Goal: Check status

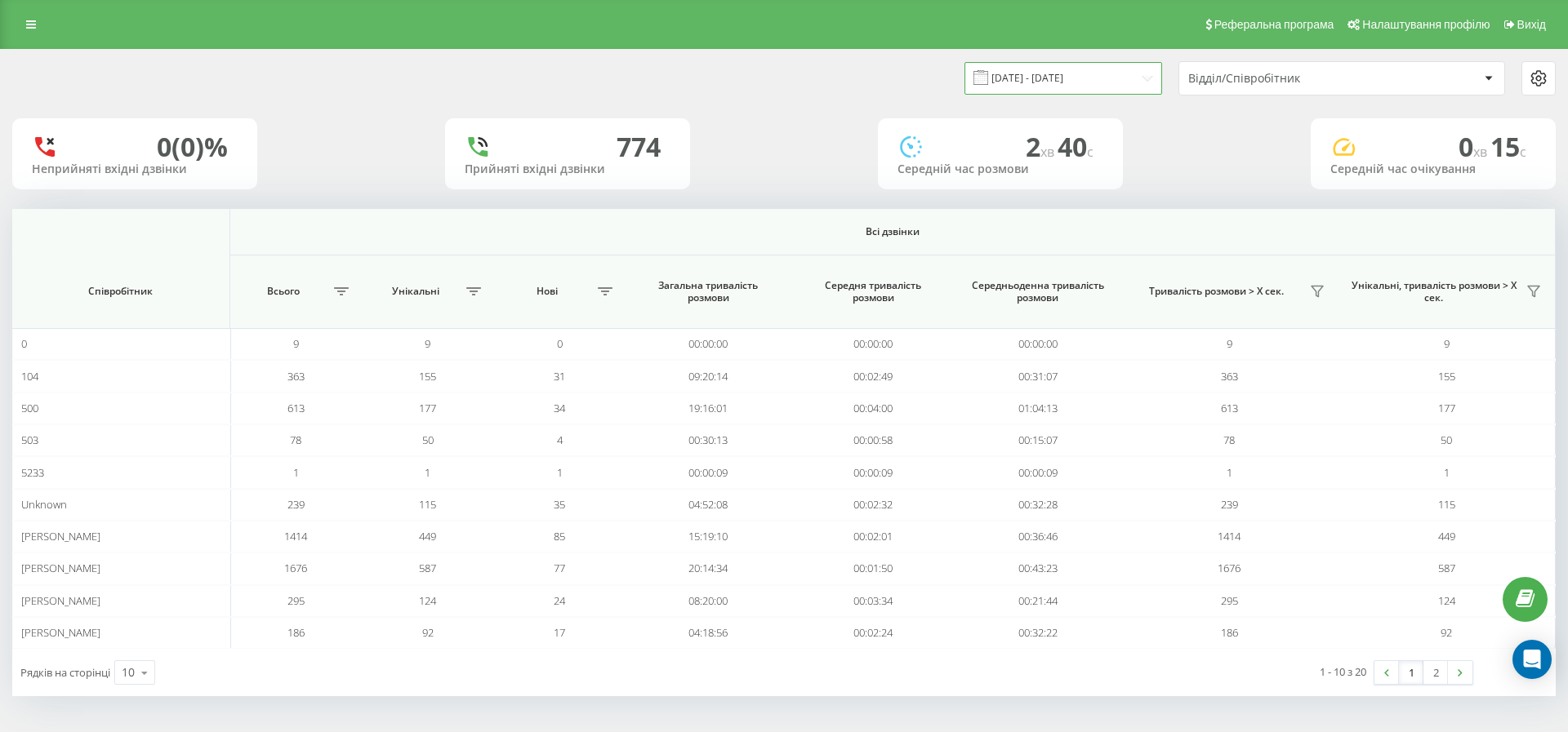
click at [1063, 74] on input "[DATE] - [DATE]" at bounding box center [1063, 78] width 198 height 32
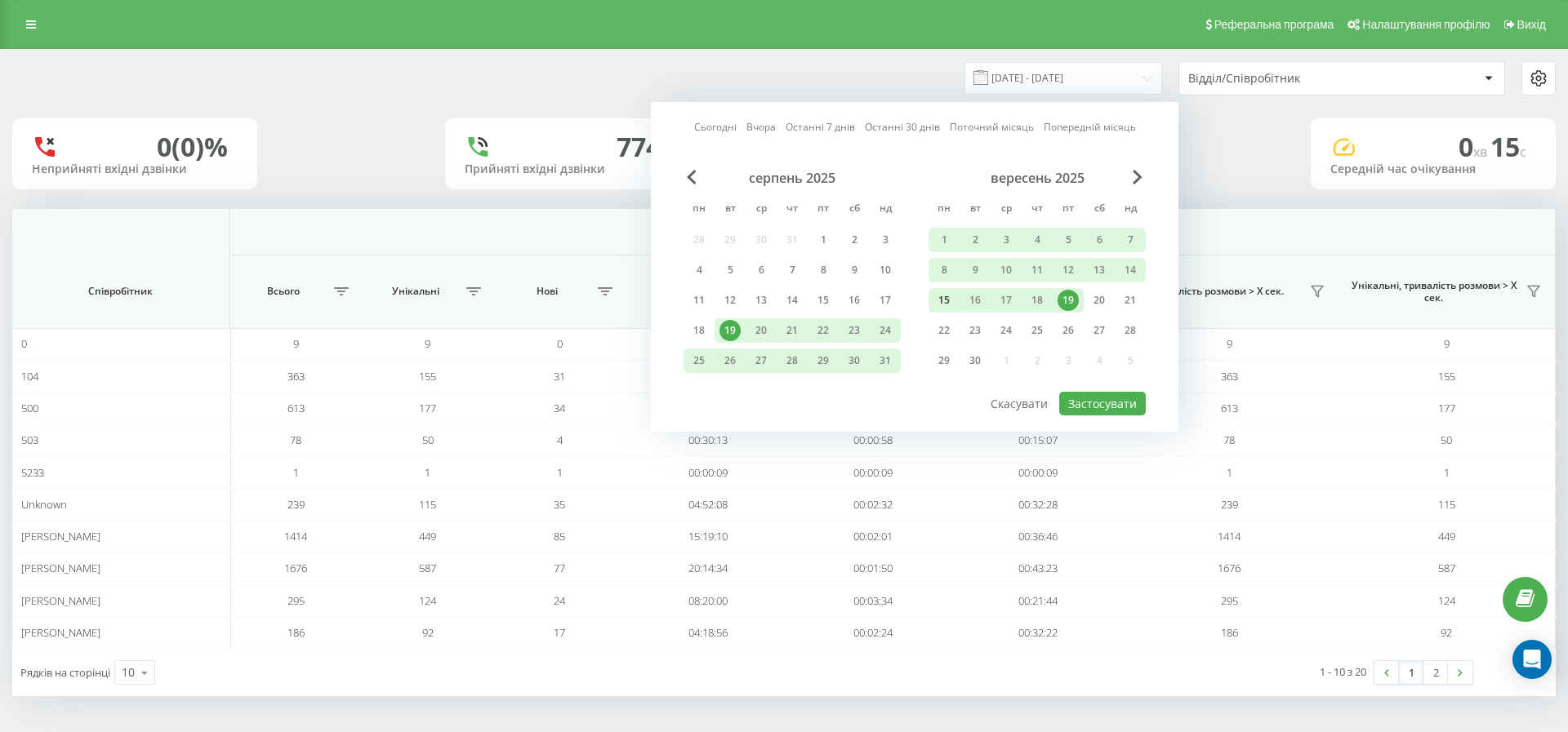
click at [948, 302] on div "15" at bounding box center [944, 300] width 21 height 21
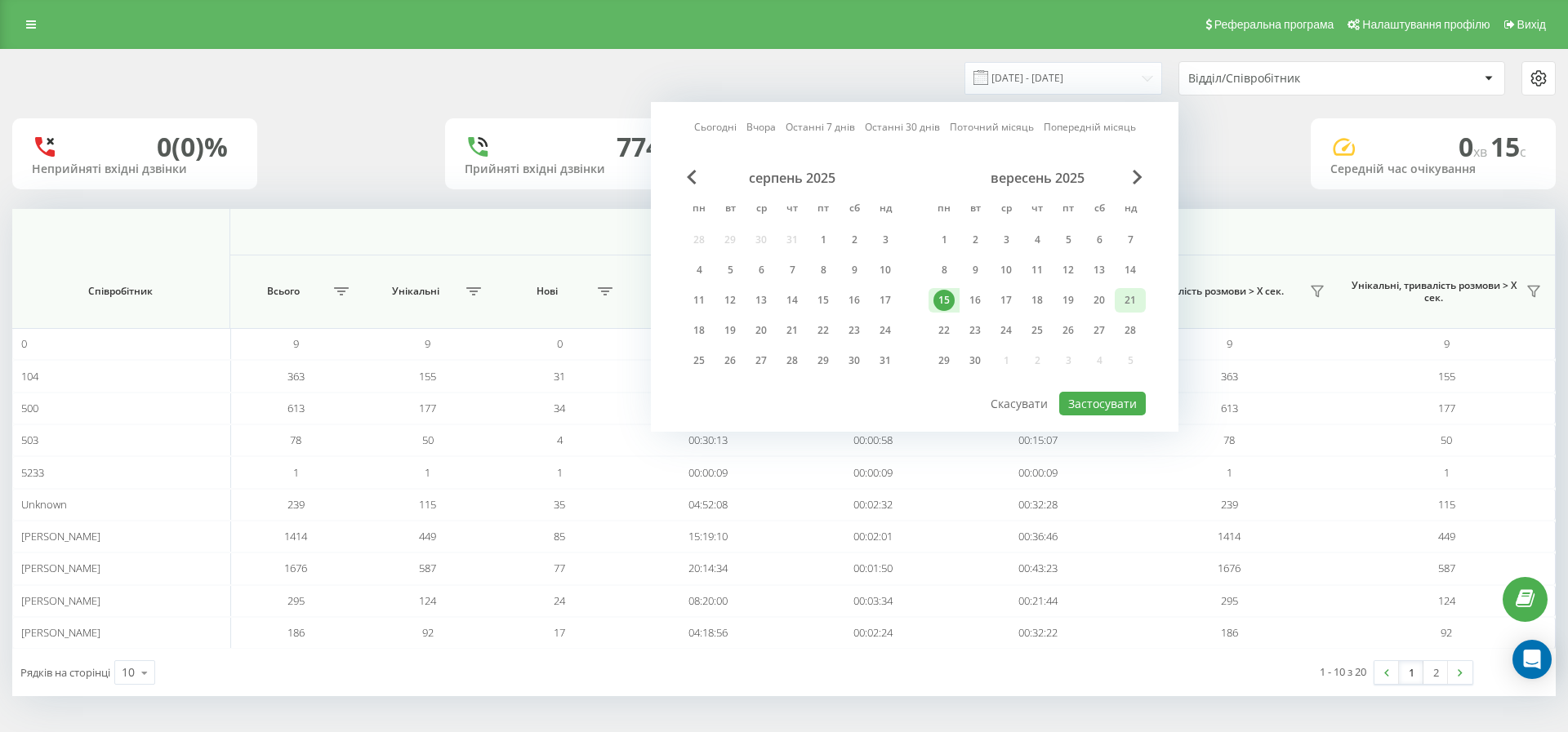
click at [1125, 301] on div "21" at bounding box center [1130, 300] width 21 height 21
click at [1112, 409] on button "Застосувати" at bounding box center [1103, 404] width 87 height 24
type input "[DATE] - [DATE]"
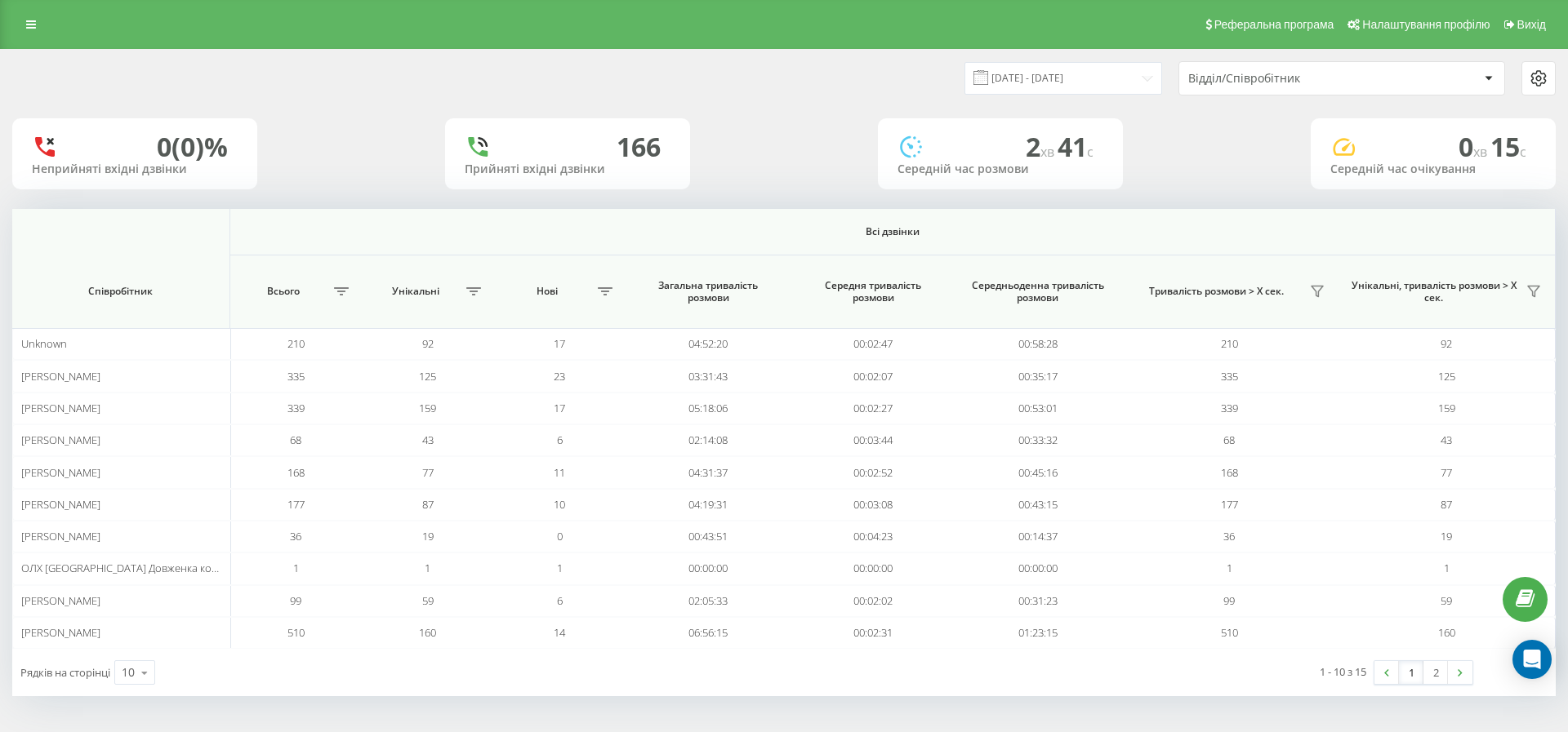
click at [1261, 80] on div "Відділ/Співробітник" at bounding box center [1285, 79] width 195 height 14
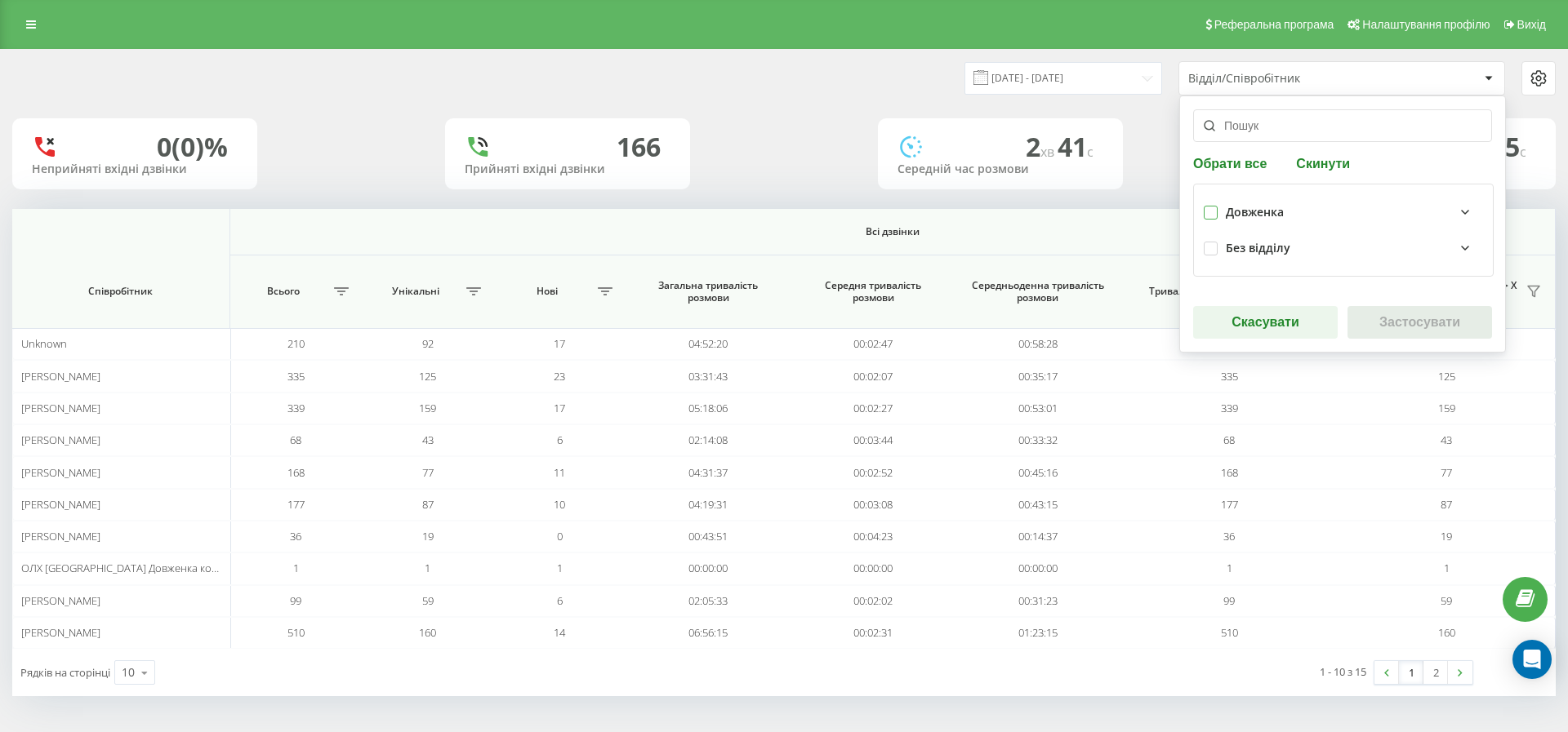
click at [1210, 206] on label at bounding box center [1211, 206] width 14 height 0
checkbox input "true"
click at [1455, 247] on icon at bounding box center [1465, 248] width 20 height 20
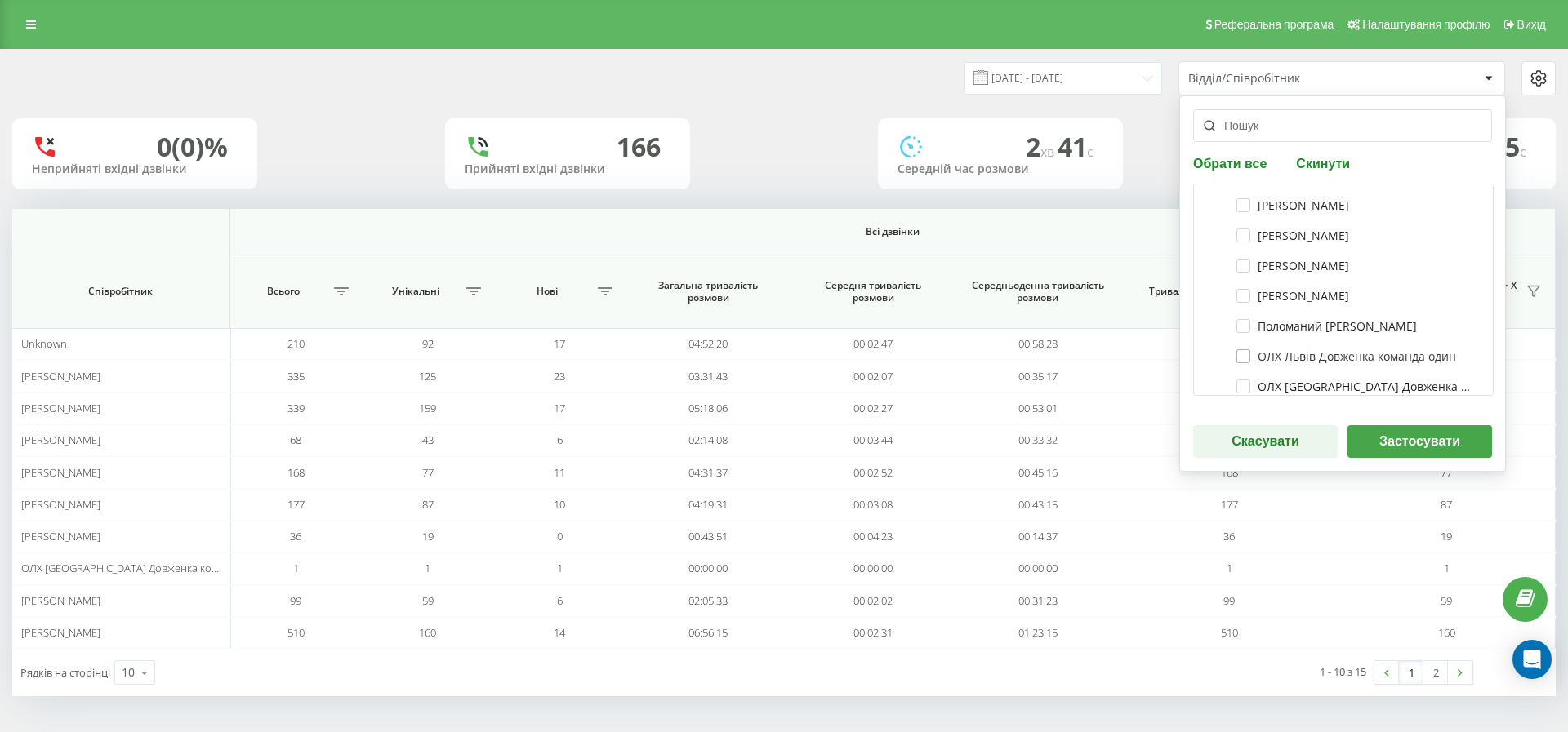
scroll to position [92, 0]
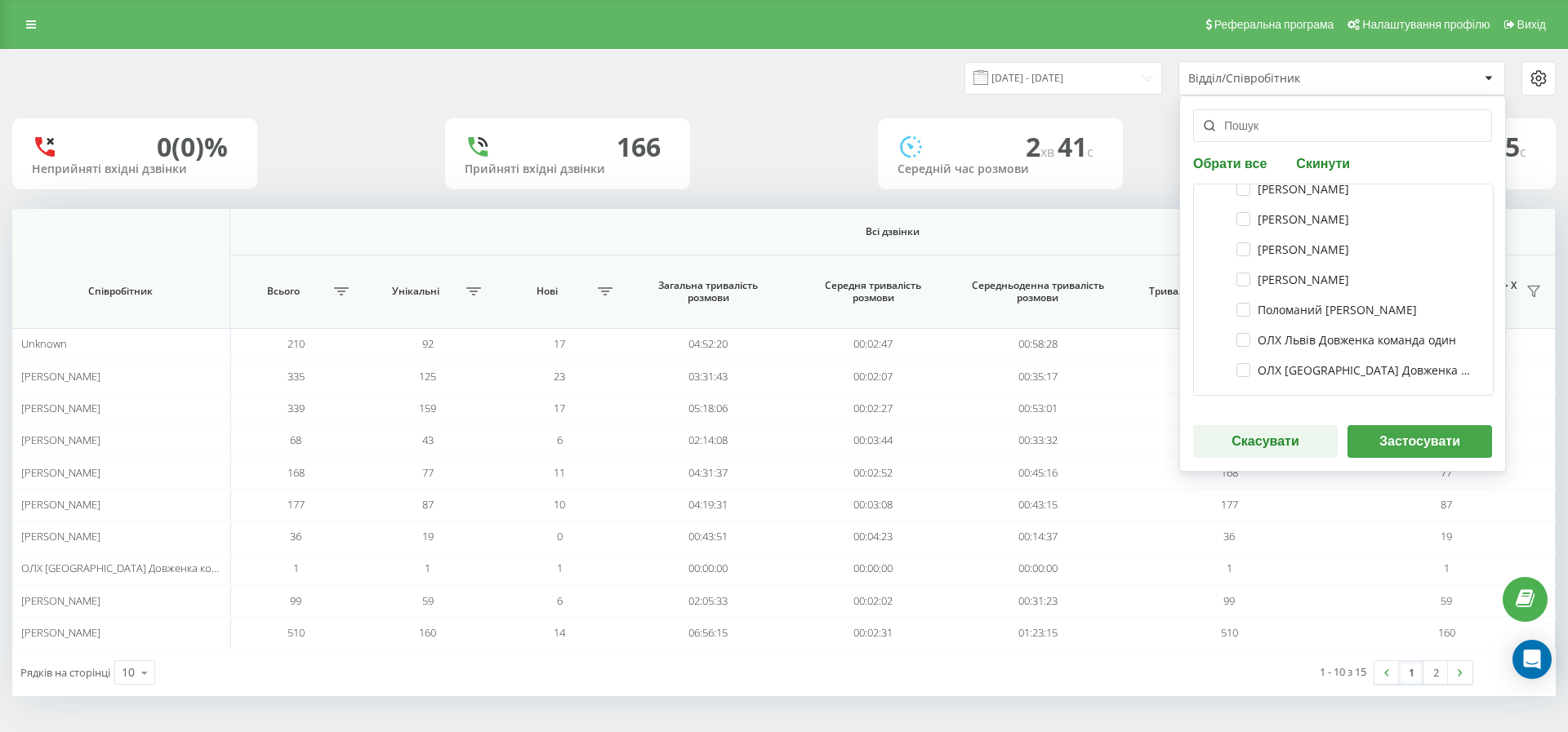
click at [1414, 445] on button "Застосувати" at bounding box center [1420, 441] width 144 height 33
